Goal: Navigation & Orientation: Find specific page/section

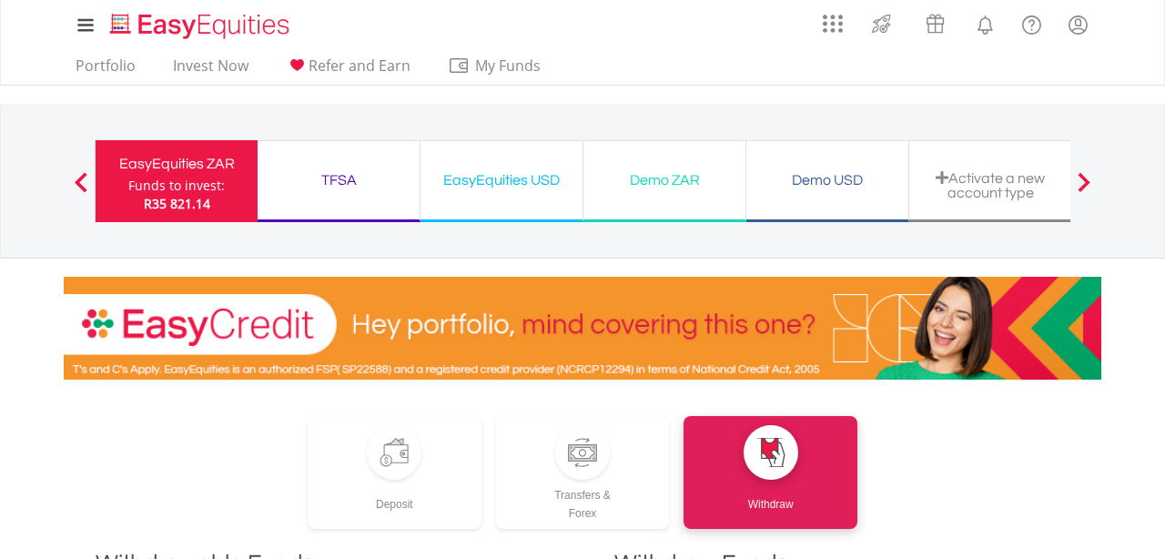
click at [490, 177] on div "EasyEquities USD" at bounding box center [501, 179] width 140 height 25
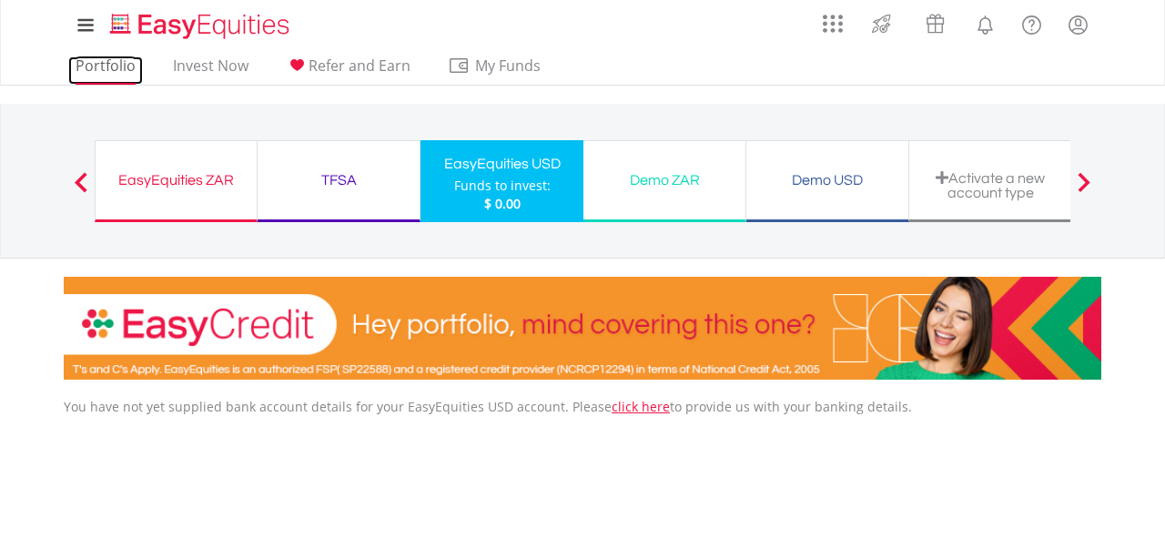
click at [128, 67] on link "Portfolio" at bounding box center [105, 70] width 75 height 28
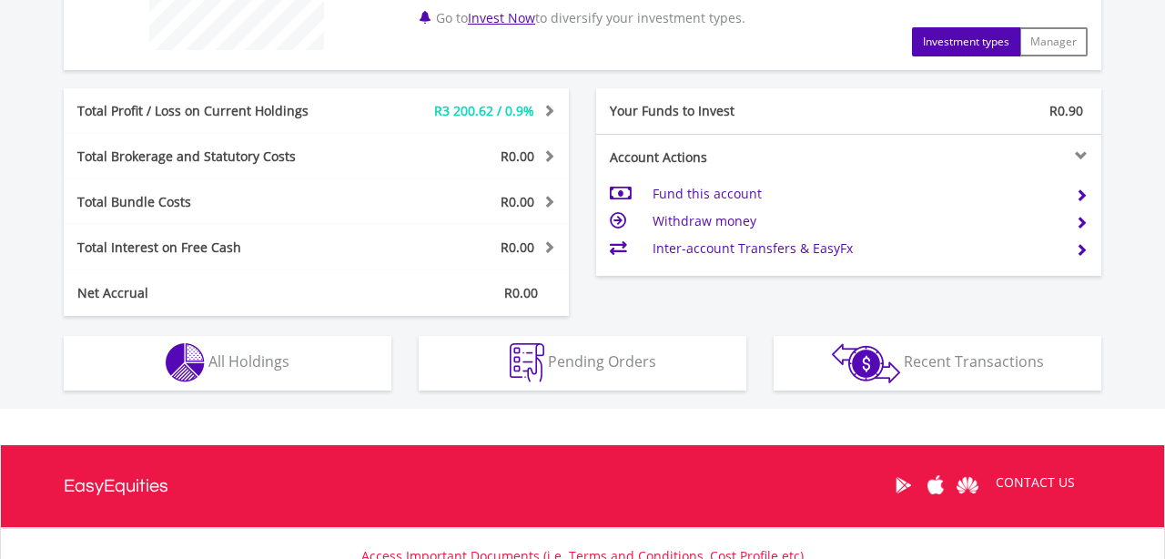
scroll to position [836, 0]
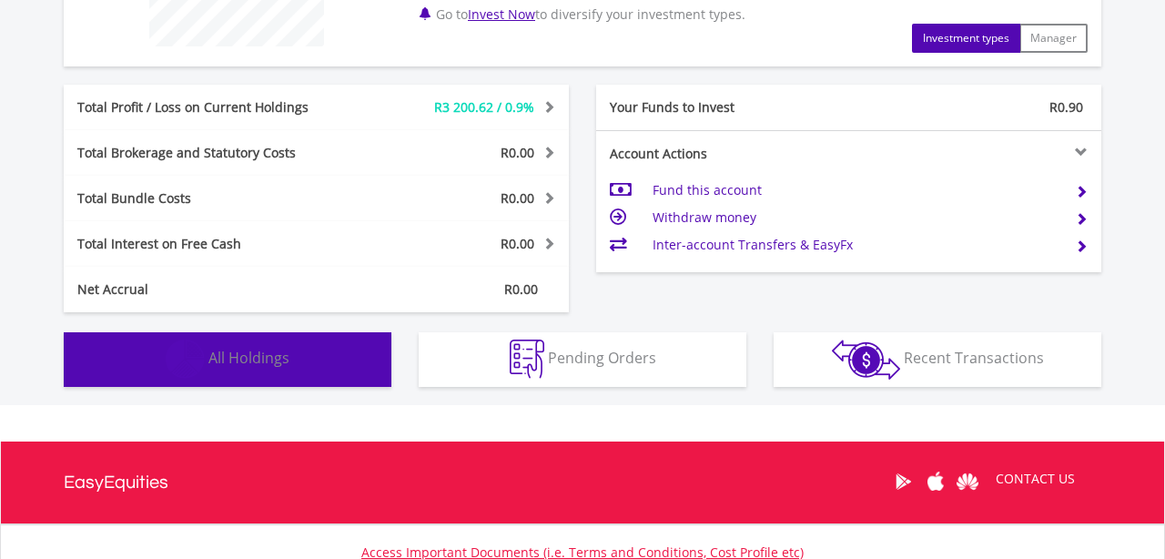
click at [307, 367] on button "Holdings All Holdings" at bounding box center [228, 359] width 328 height 55
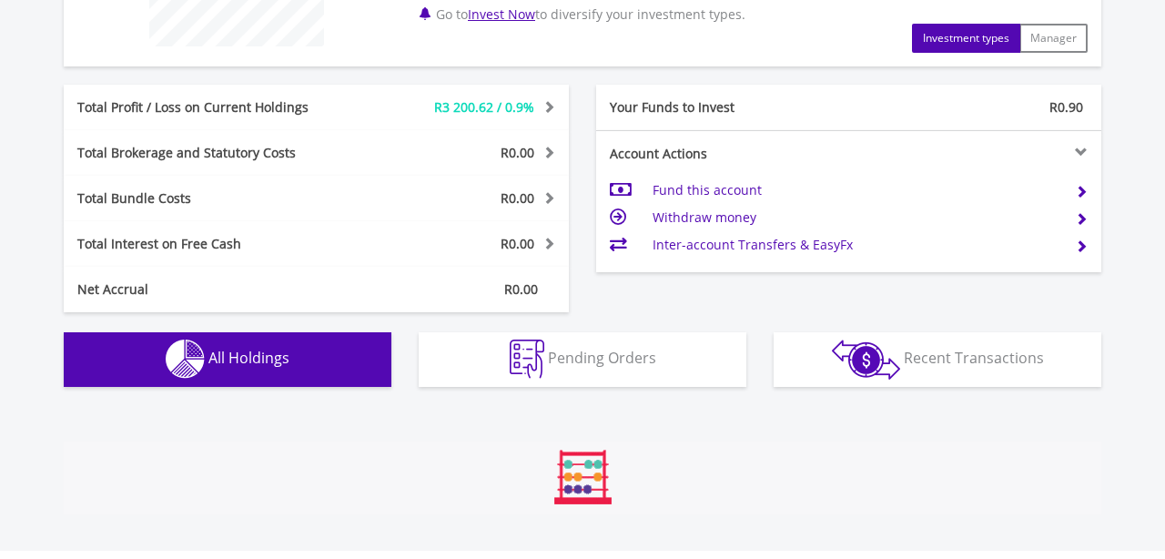
scroll to position [1276, 0]
